Goal: Communication & Community: Share content

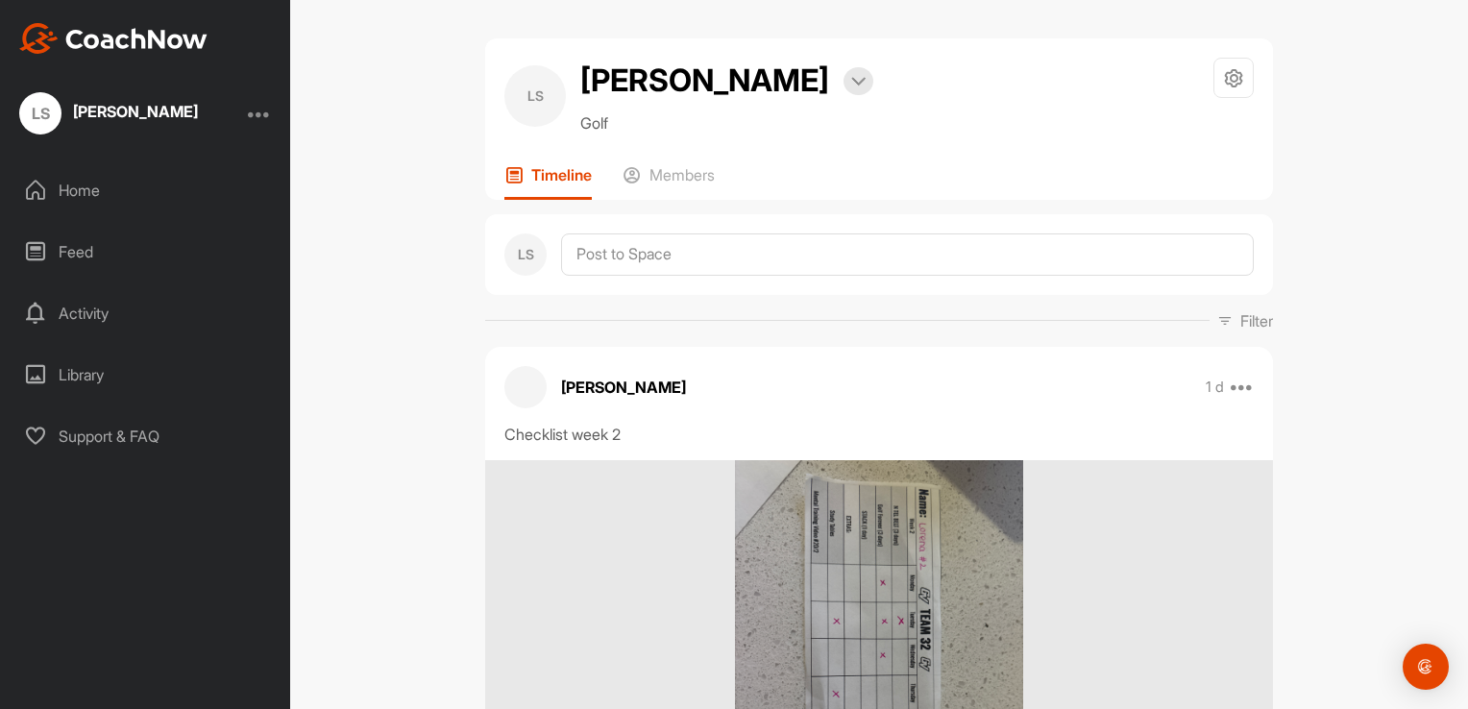
scroll to position [111, 0]
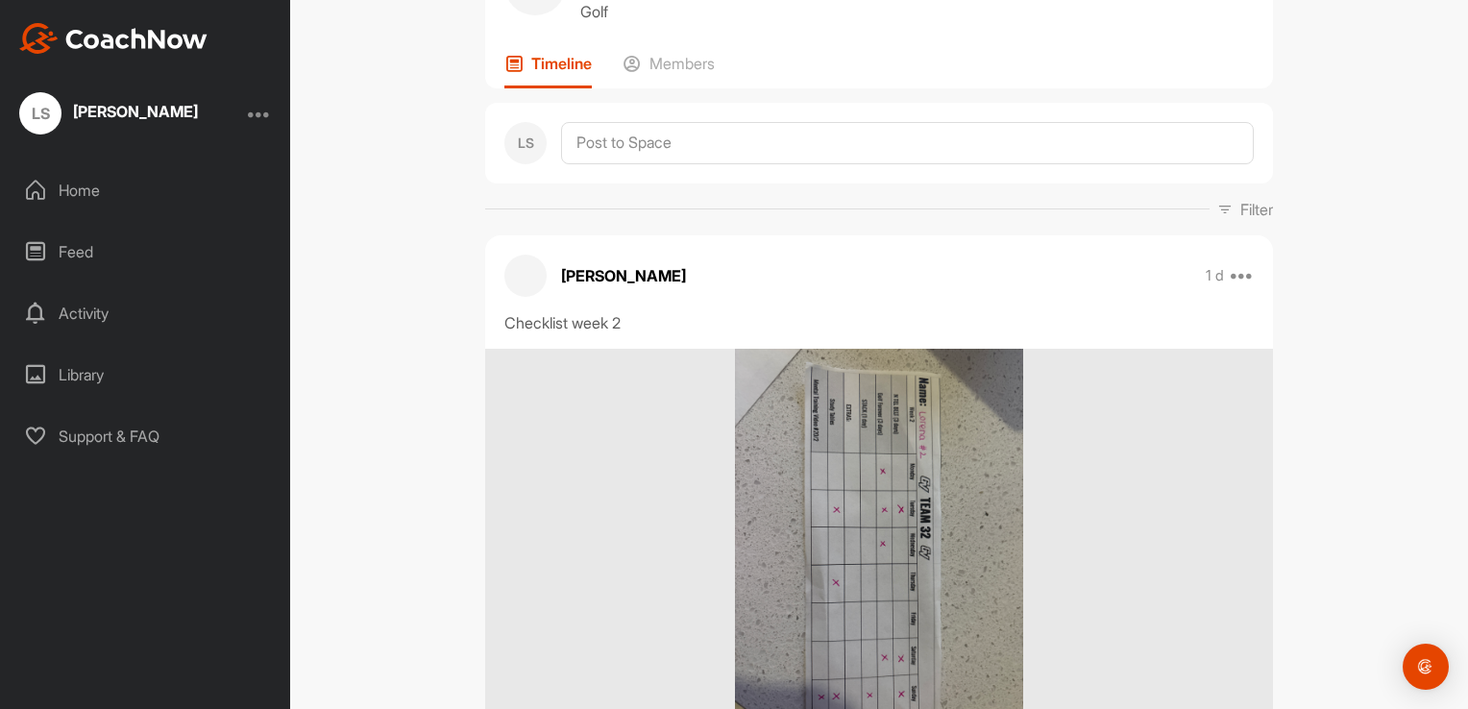
click at [204, 192] on div "Home" at bounding box center [146, 190] width 271 height 48
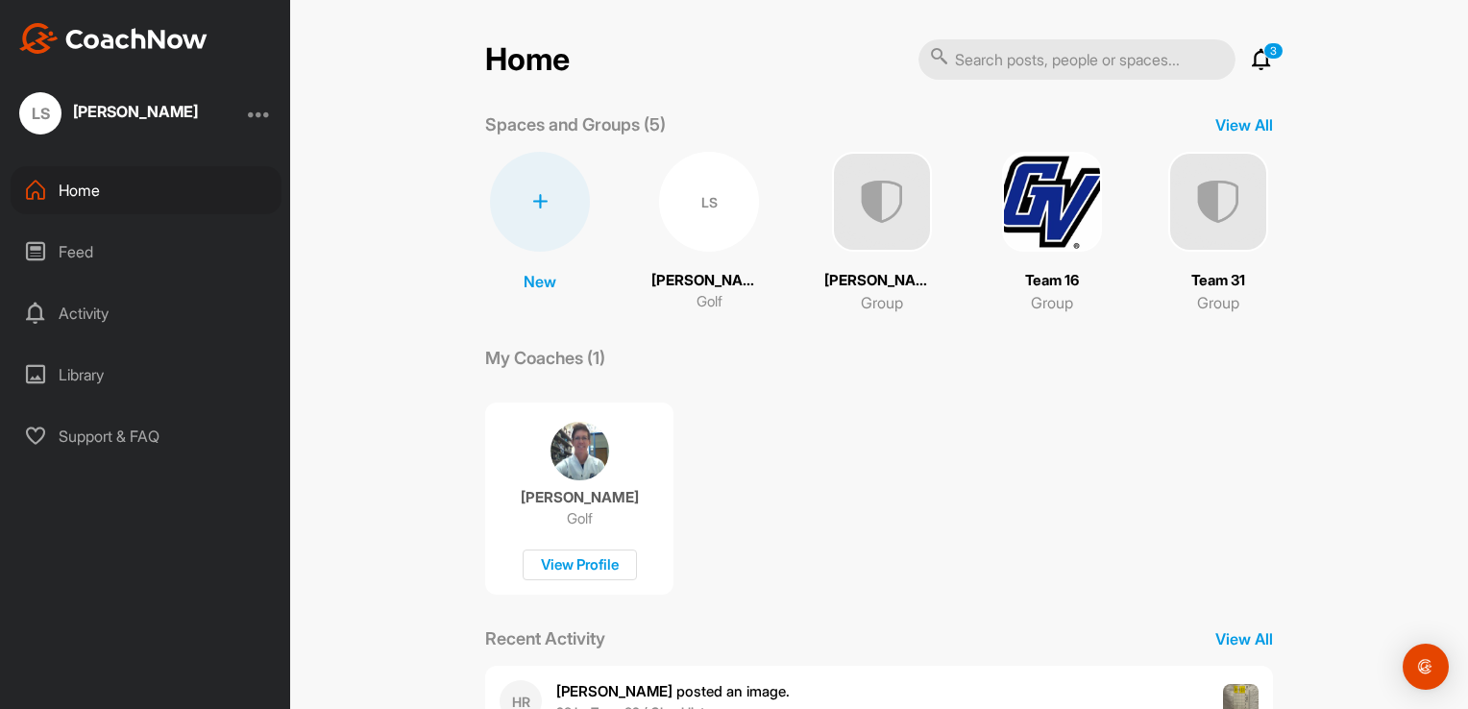
click at [736, 224] on div "LS" at bounding box center [709, 202] width 100 height 100
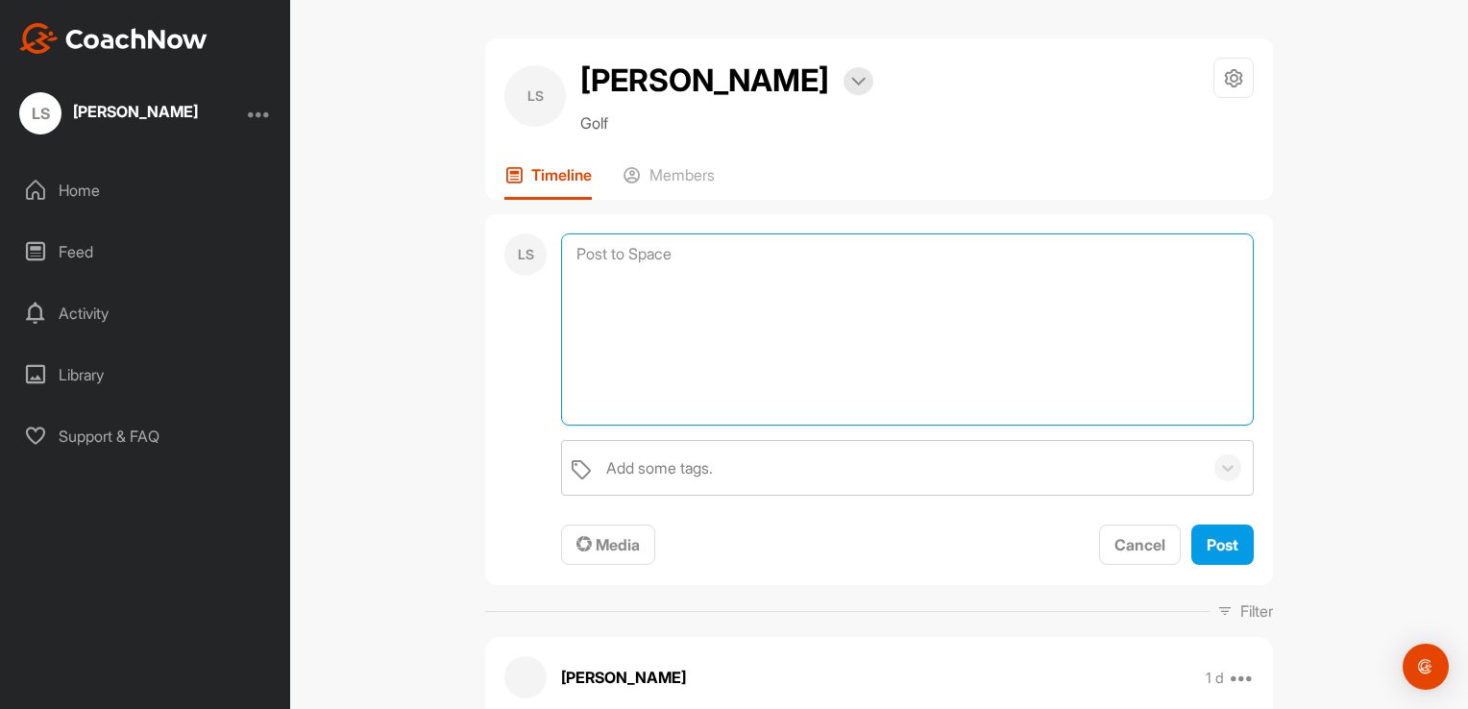
click at [649, 312] on textarea at bounding box center [907, 330] width 693 height 192
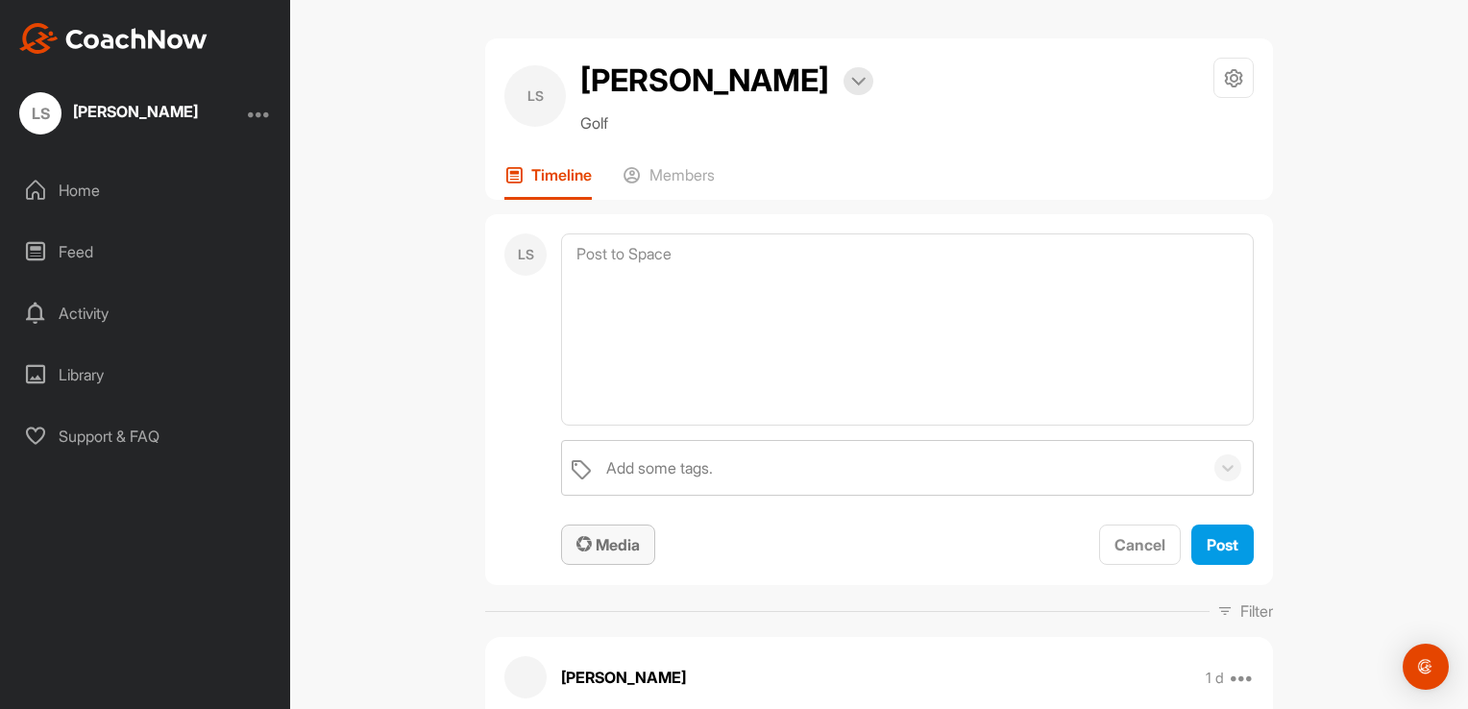
click at [619, 554] on span "Media" at bounding box center [608, 544] width 63 height 19
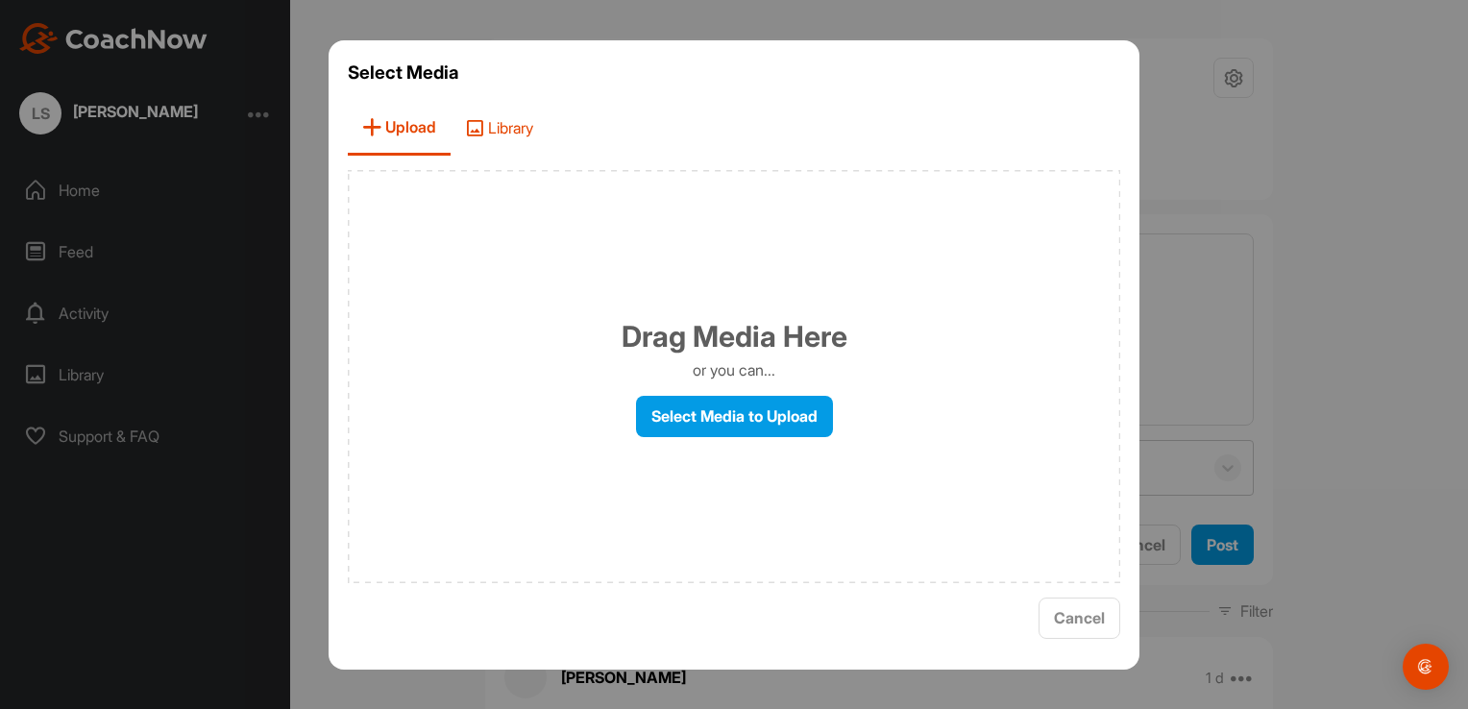
click at [515, 136] on span "Library" at bounding box center [499, 128] width 97 height 55
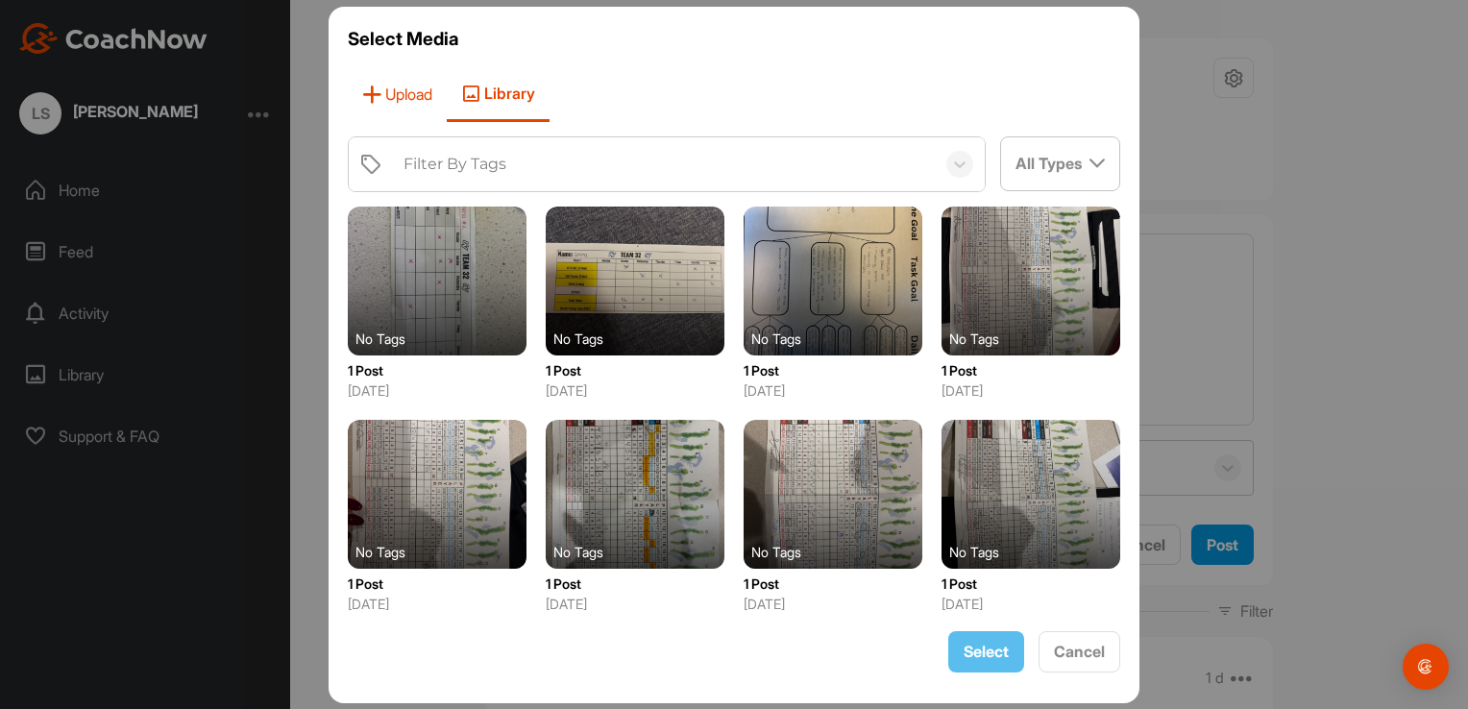
click at [421, 103] on span "Upload" at bounding box center [397, 94] width 99 height 55
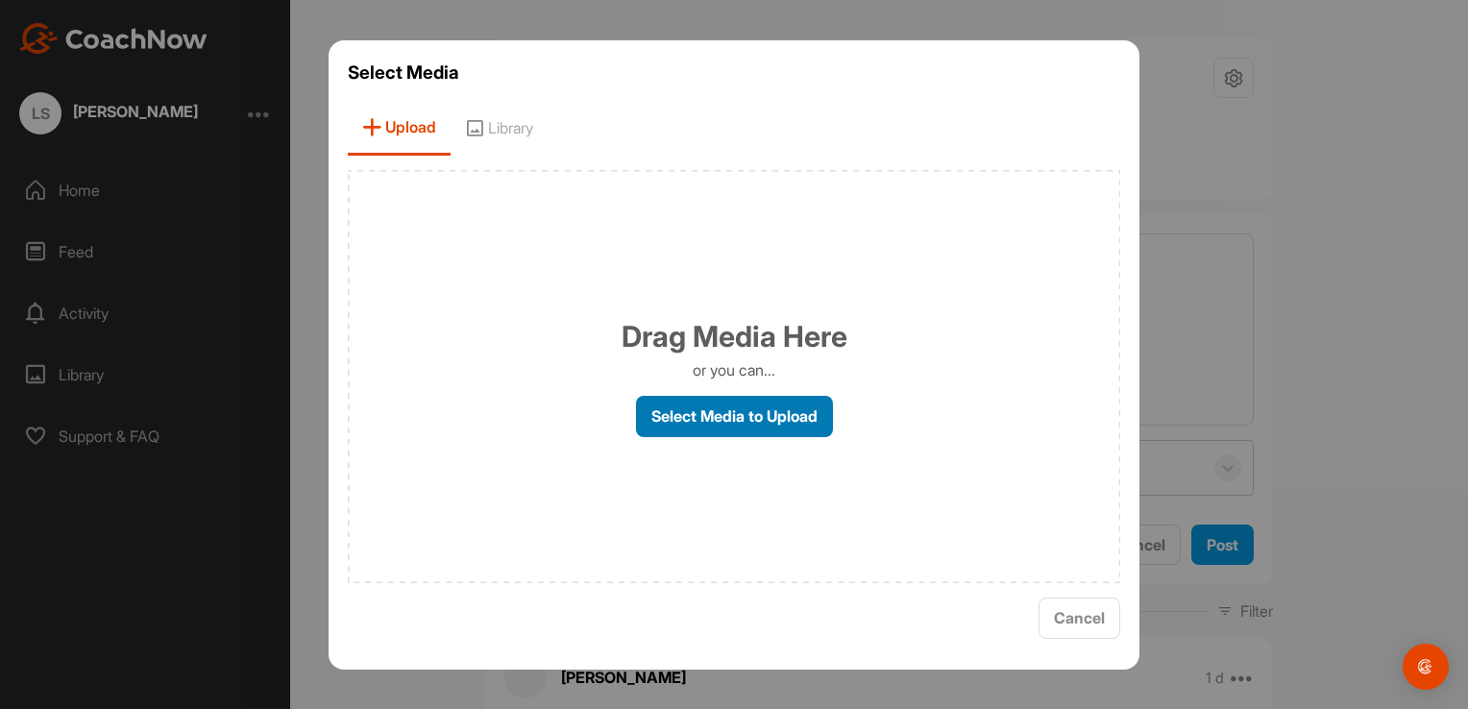
click at [669, 428] on label "Select Media to Upload" at bounding box center [734, 416] width 197 height 41
click at [0, 0] on input "Select Media to Upload" at bounding box center [0, 0] width 0 height 0
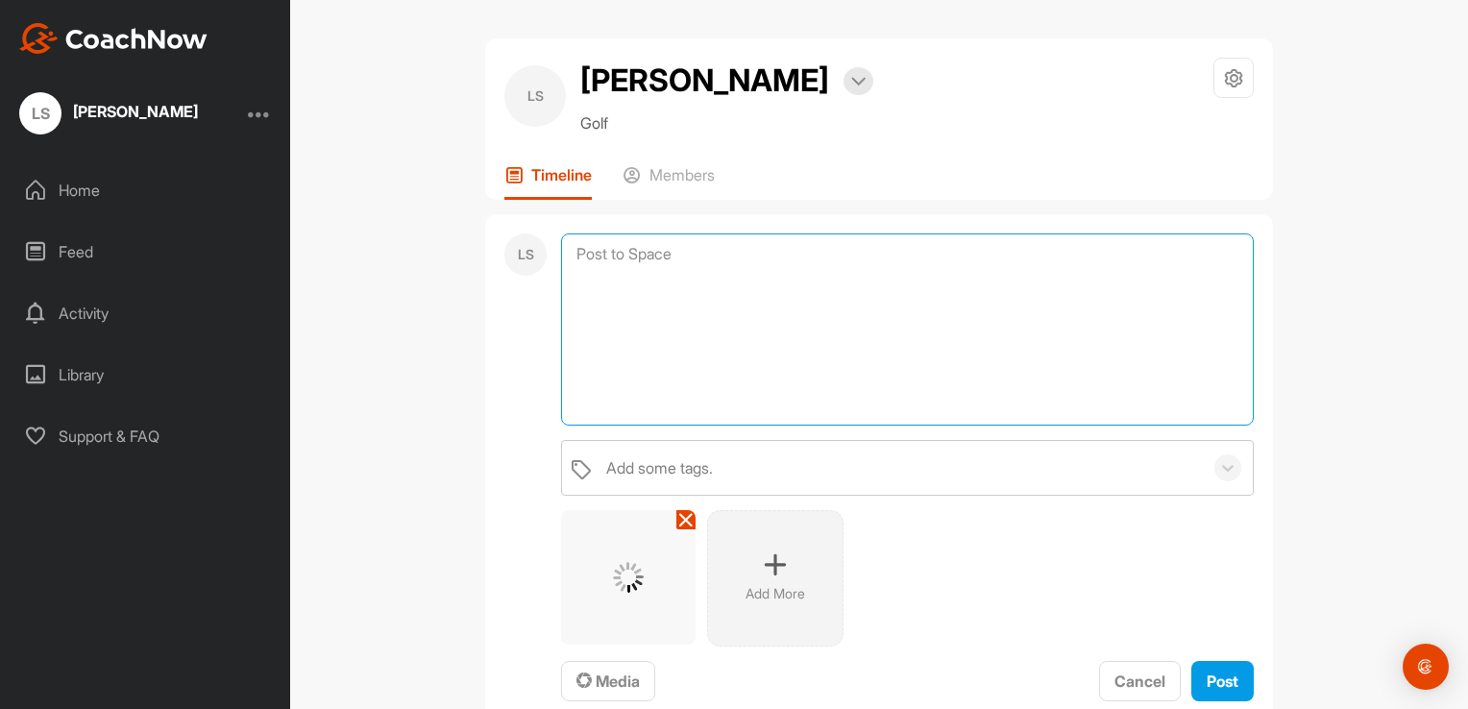
click at [642, 383] on textarea at bounding box center [907, 330] width 693 height 192
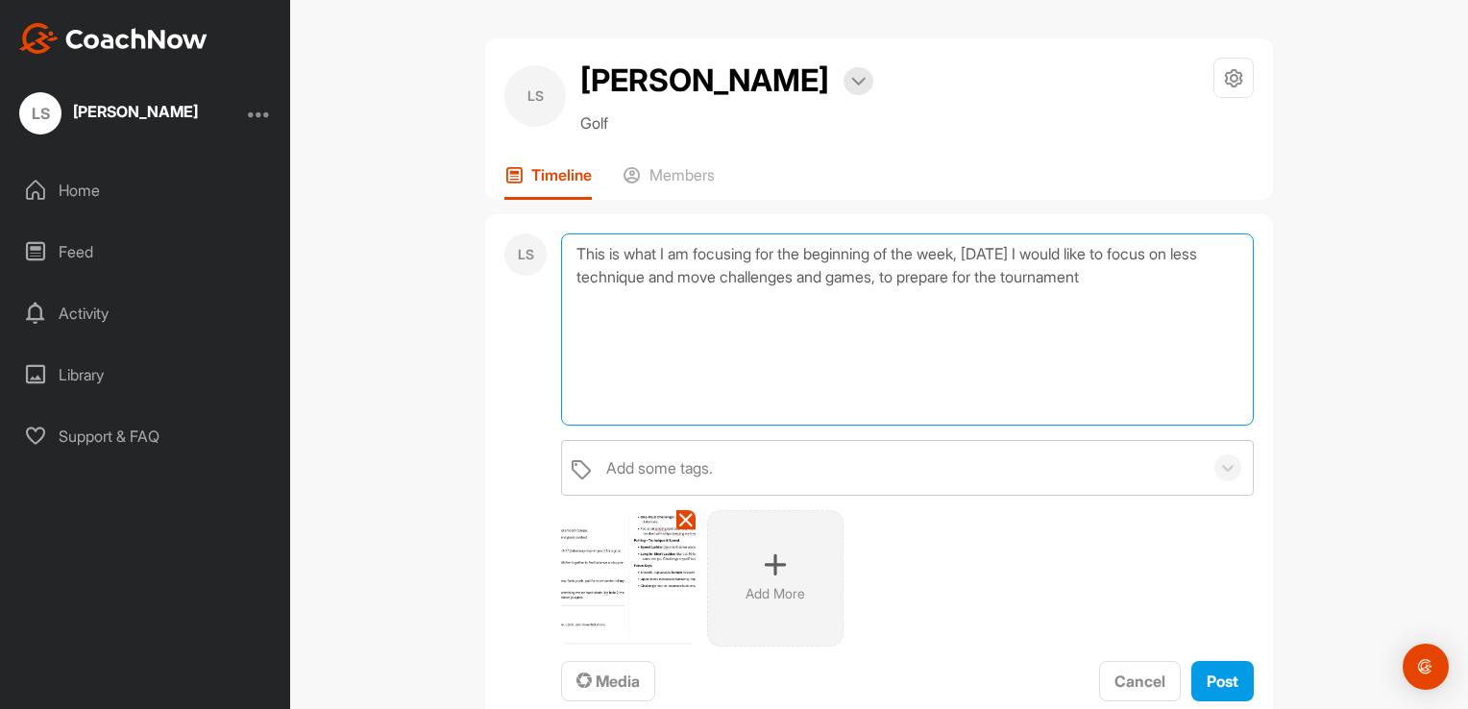
click at [768, 297] on textarea "This is what I am focusing for the beginning of the week, [DATE] I would like t…" at bounding box center [907, 330] width 693 height 192
click at [803, 301] on textarea "This is what I am focusing on for the beginning of the week, [DATE] I would lik…" at bounding box center [907, 330] width 693 height 192
click at [780, 306] on textarea "This is what I am focusing on at the beginning of the week, [DATE] I would like…" at bounding box center [907, 330] width 693 height 192
click at [800, 325] on textarea "This is what I am focusing on at the beginning of the week, [DATE], I would lik…" at bounding box center [907, 330] width 693 height 192
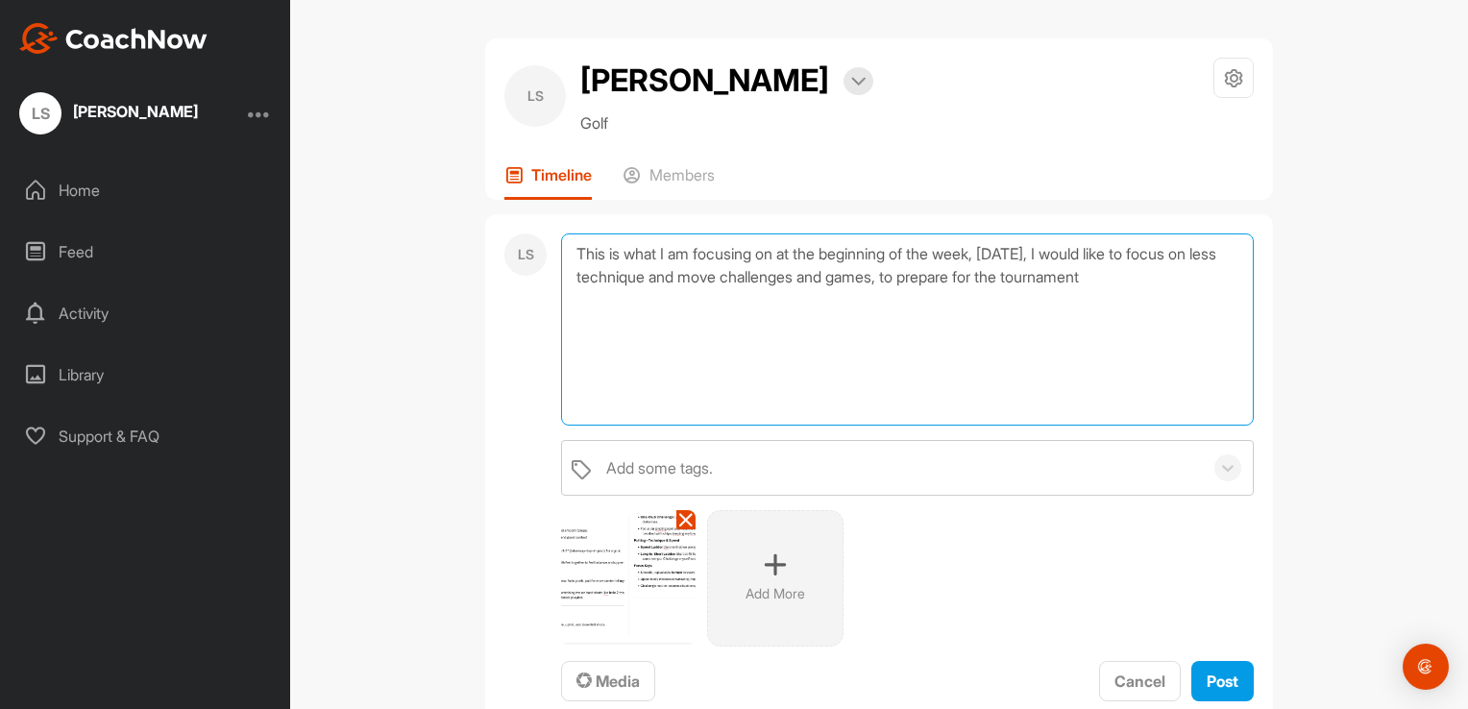
click at [800, 325] on textarea "This is what I am focusing on at the beginning of the week, [DATE], I would lik…" at bounding box center [907, 330] width 693 height 192
click at [1208, 327] on textarea "This is what I am focusing on at the beginning of the week, [DATE], I would lik…" at bounding box center [907, 330] width 693 height 192
type textarea "This is what I am focusing on at the beginning of the week, [DATE], I would lik…"
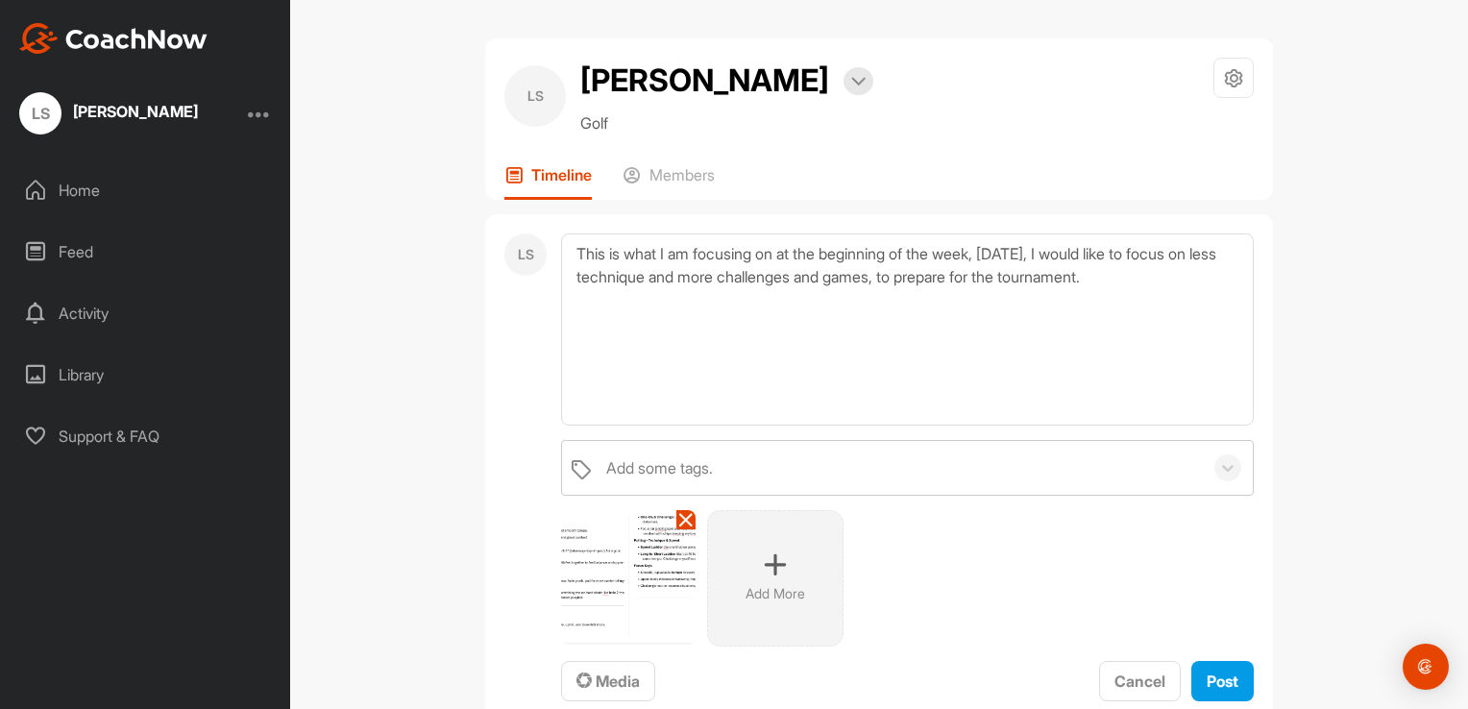
click at [609, 604] on img at bounding box center [628, 577] width 135 height 135
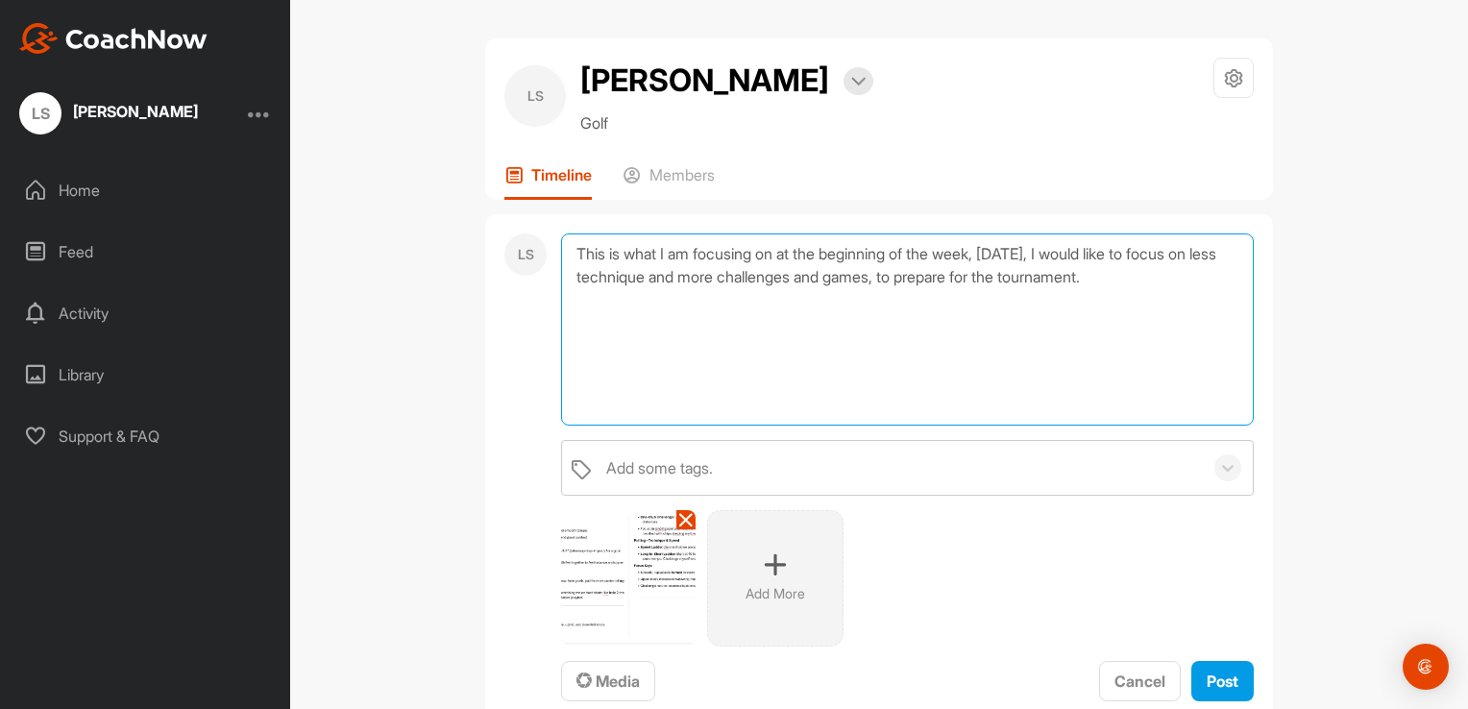
click at [1242, 334] on textarea "This is what I am focusing on at the beginning of the week, [DATE], I would lik…" at bounding box center [907, 330] width 693 height 192
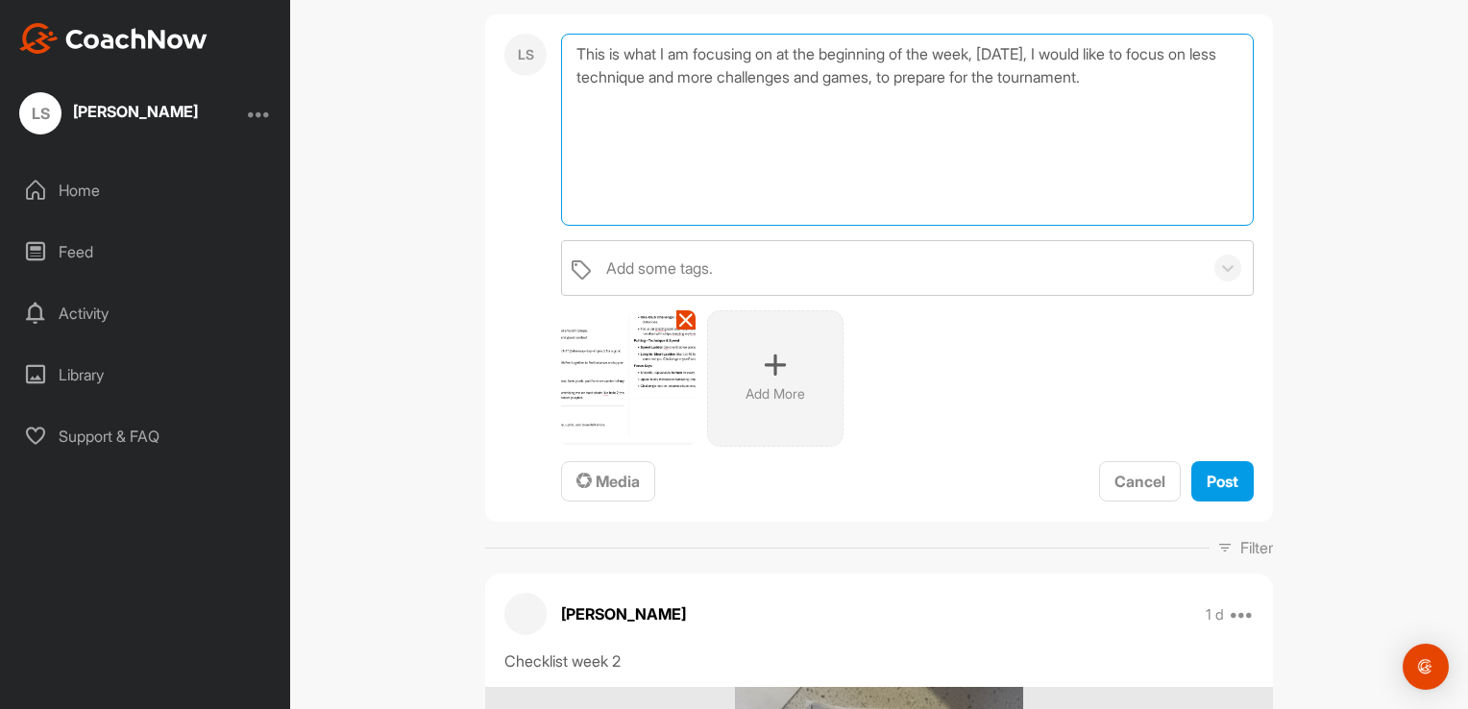
scroll to position [202, 0]
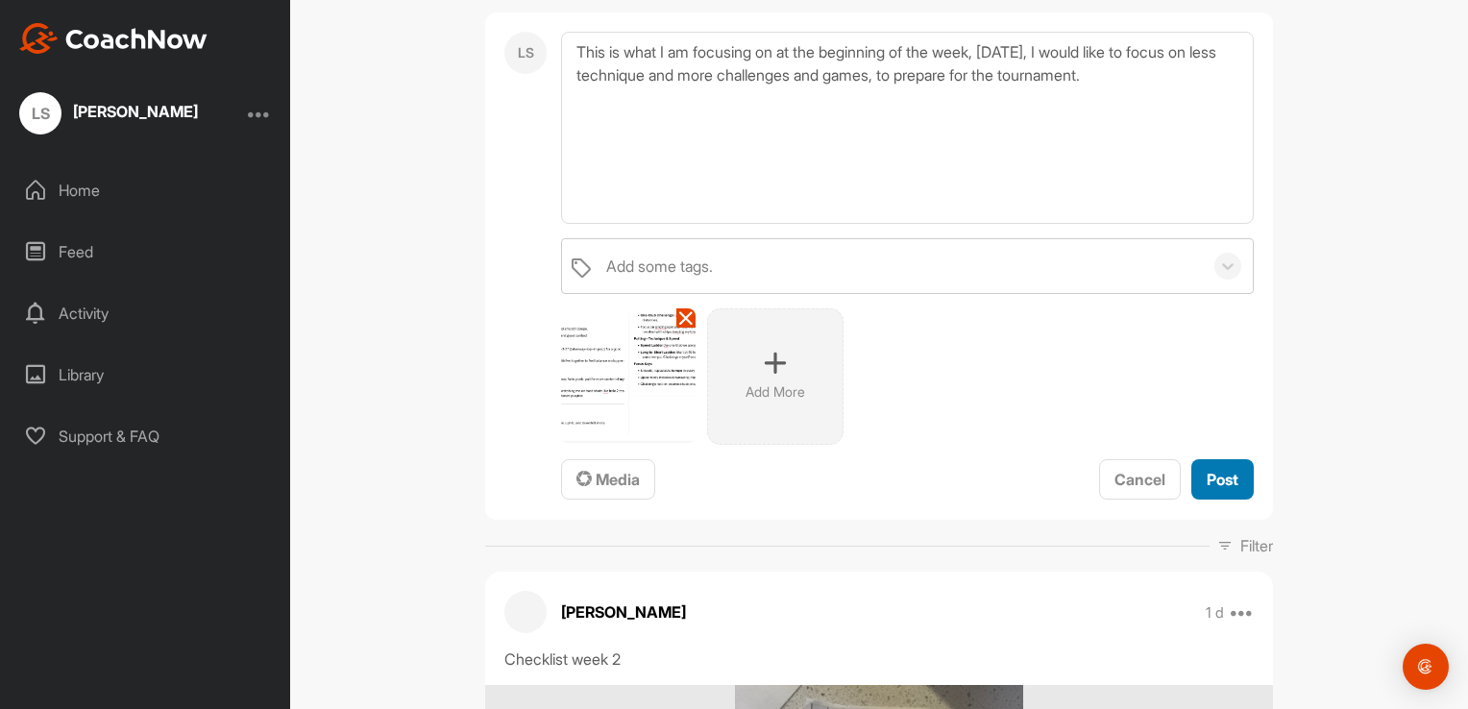
click at [1219, 489] on span "Post" at bounding box center [1223, 479] width 32 height 19
